Goal: Transaction & Acquisition: Subscribe to service/newsletter

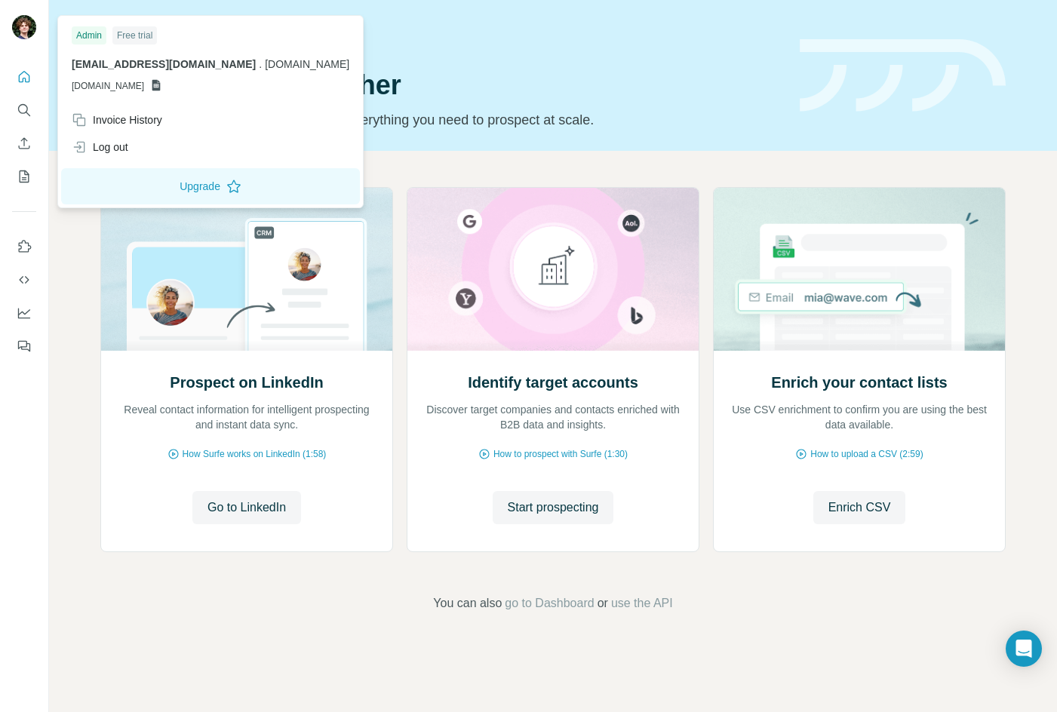
click at [136, 66] on span "en@lr-partners.dk" at bounding box center [164, 64] width 184 height 12
click at [161, 91] on icon at bounding box center [156, 85] width 8 height 11
click at [161, 80] on icon at bounding box center [156, 85] width 8 height 11
